Goal: Task Accomplishment & Management: Use online tool/utility

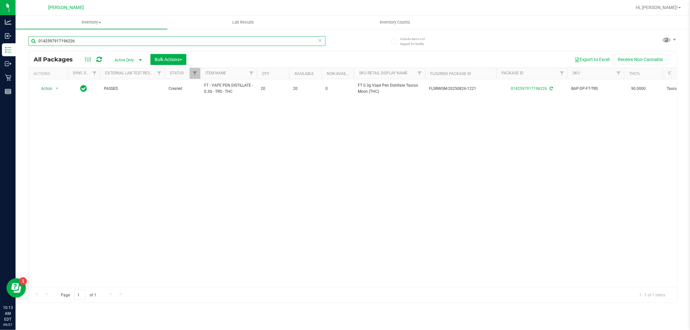
click at [123, 41] on input "0142597917196226" at bounding box center [176, 41] width 297 height 10
type input "milk"
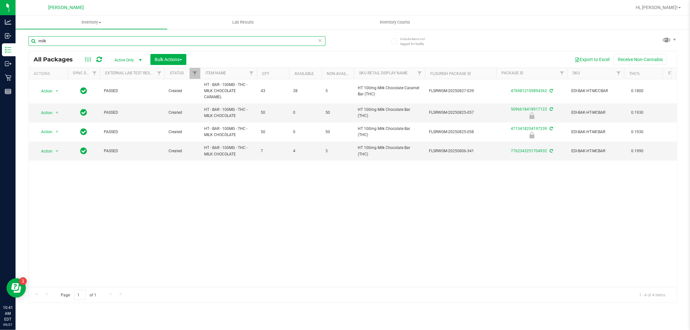
click at [60, 43] on input "milk" at bounding box center [176, 41] width 297 height 10
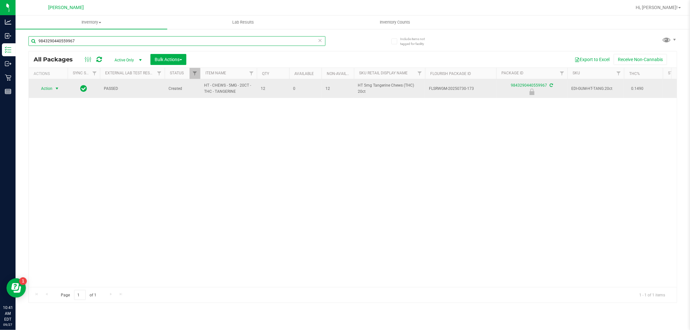
type input "9843290440559967"
click at [41, 90] on span "Action" at bounding box center [43, 88] width 17 height 9
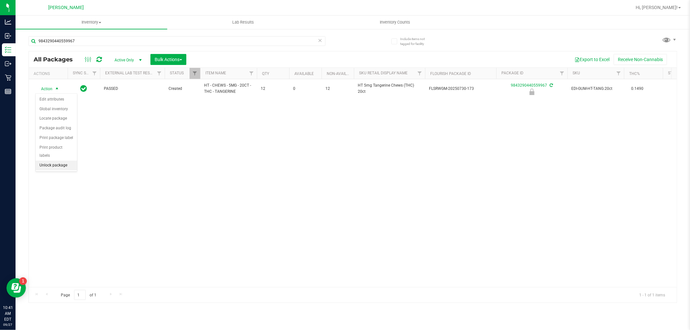
click at [63, 164] on li "Unlock package" at bounding box center [56, 166] width 41 height 10
